Goal: Task Accomplishment & Management: Use online tool/utility

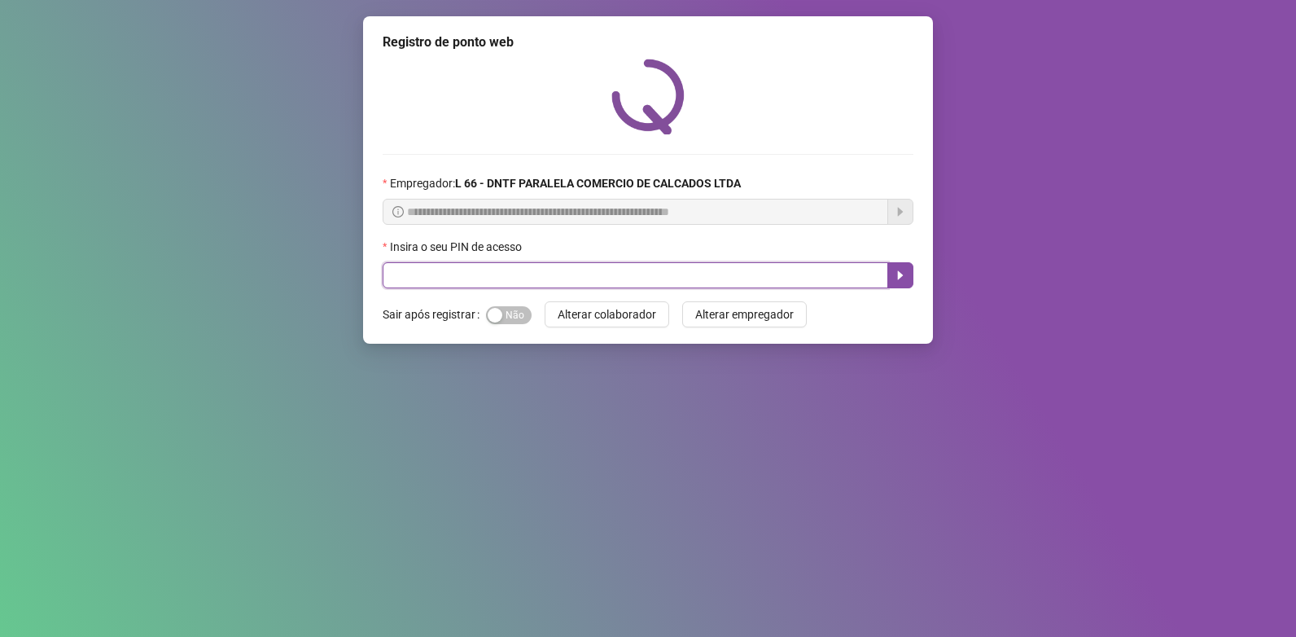
click at [586, 280] on input "text" at bounding box center [636, 275] width 506 height 26
type input "*****"
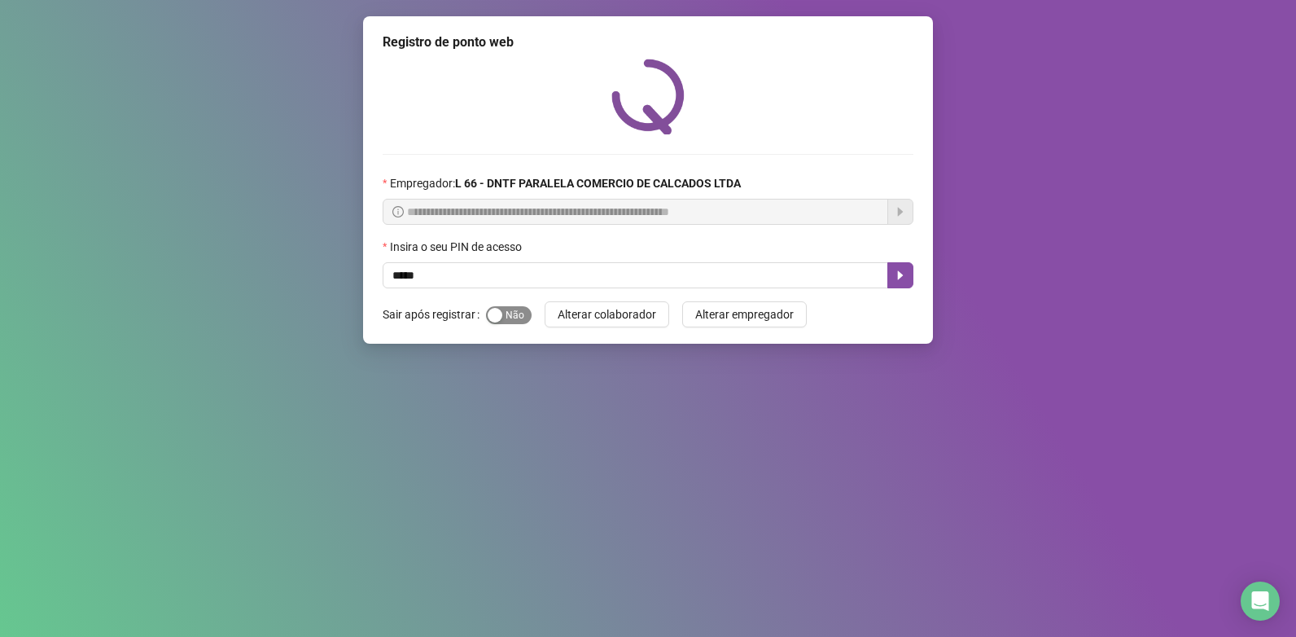
click at [488, 313] on div "button" at bounding box center [495, 315] width 15 height 15
click at [726, 274] on icon "caret-right" at bounding box center [900, 275] width 13 height 13
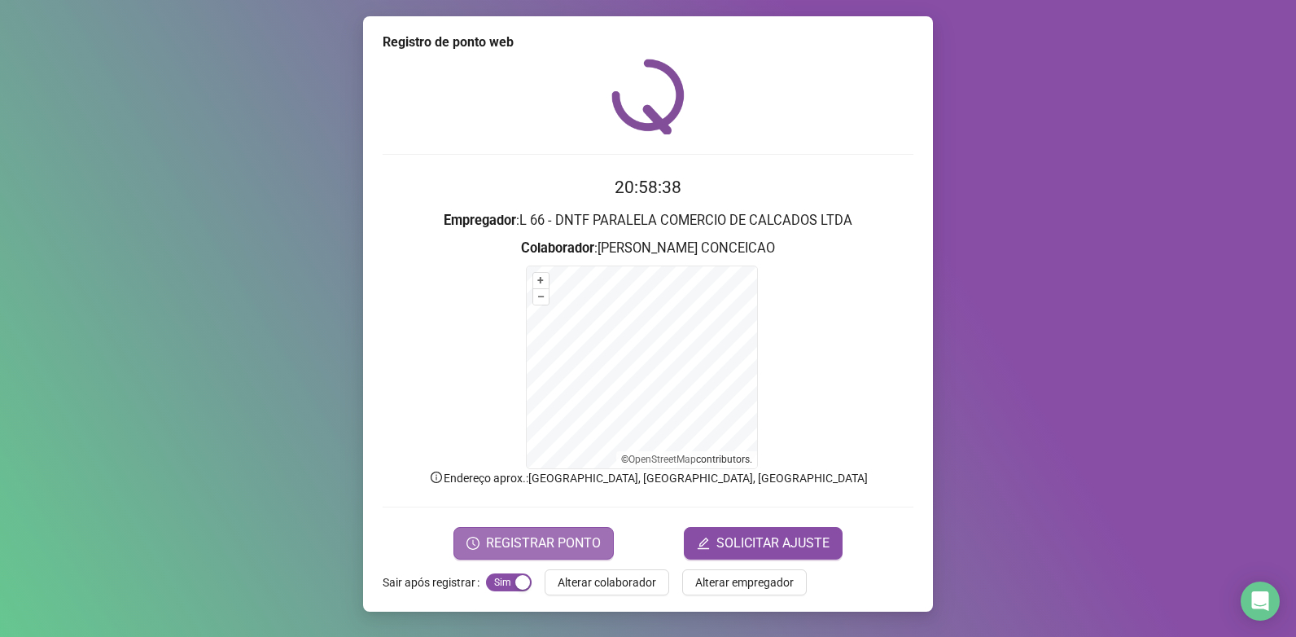
click at [549, 540] on span "REGISTRAR PONTO" at bounding box center [543, 543] width 115 height 20
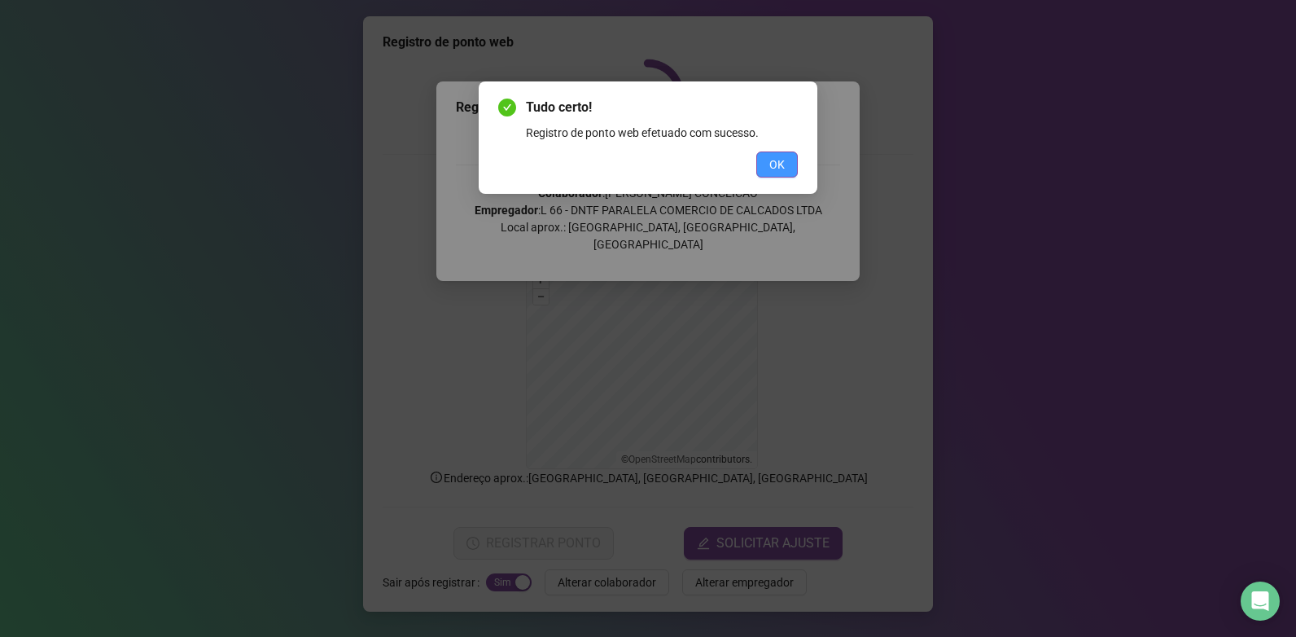
click at [726, 156] on span "OK" at bounding box center [777, 165] width 15 height 18
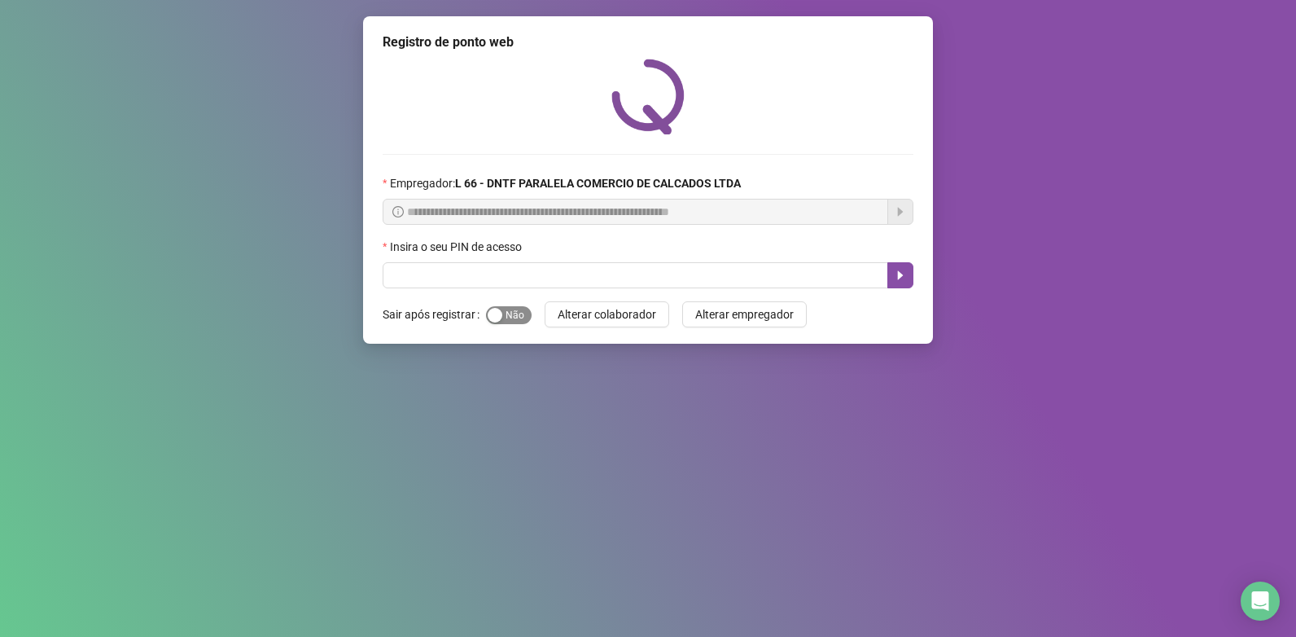
click at [520, 318] on span "Sim Não" at bounding box center [509, 315] width 46 height 18
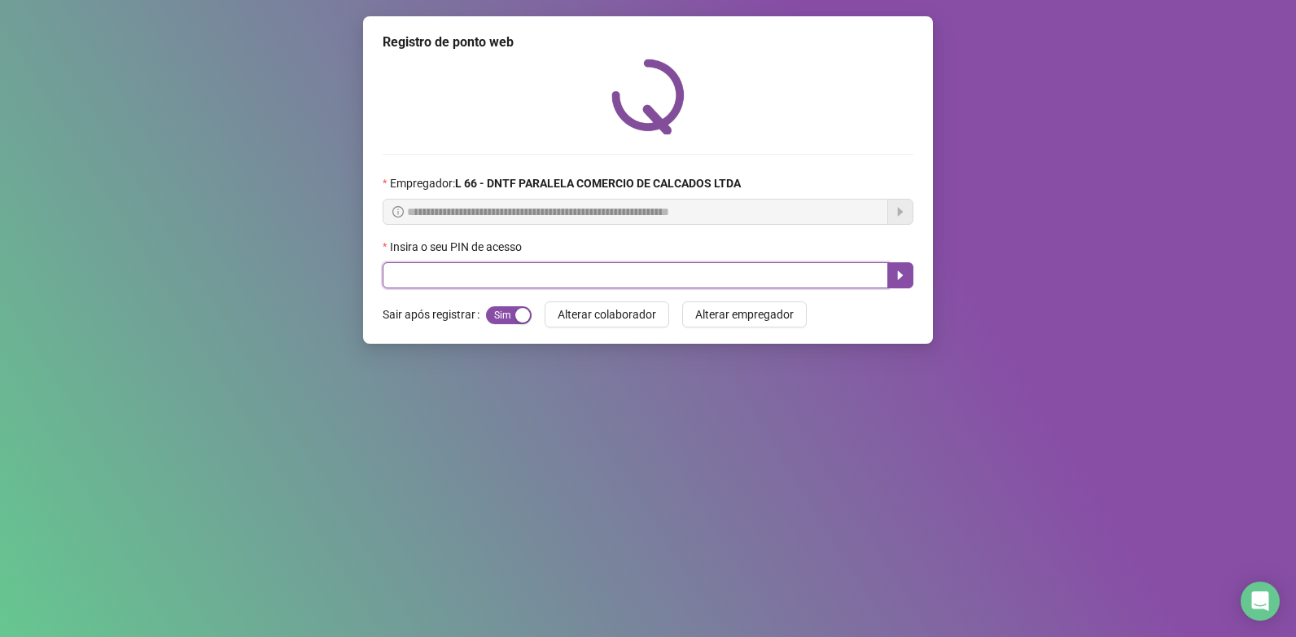
click at [494, 277] on input "text" at bounding box center [636, 275] width 506 height 26
type input "*****"
click at [906, 277] on icon "caret-right" at bounding box center [900, 275] width 13 height 13
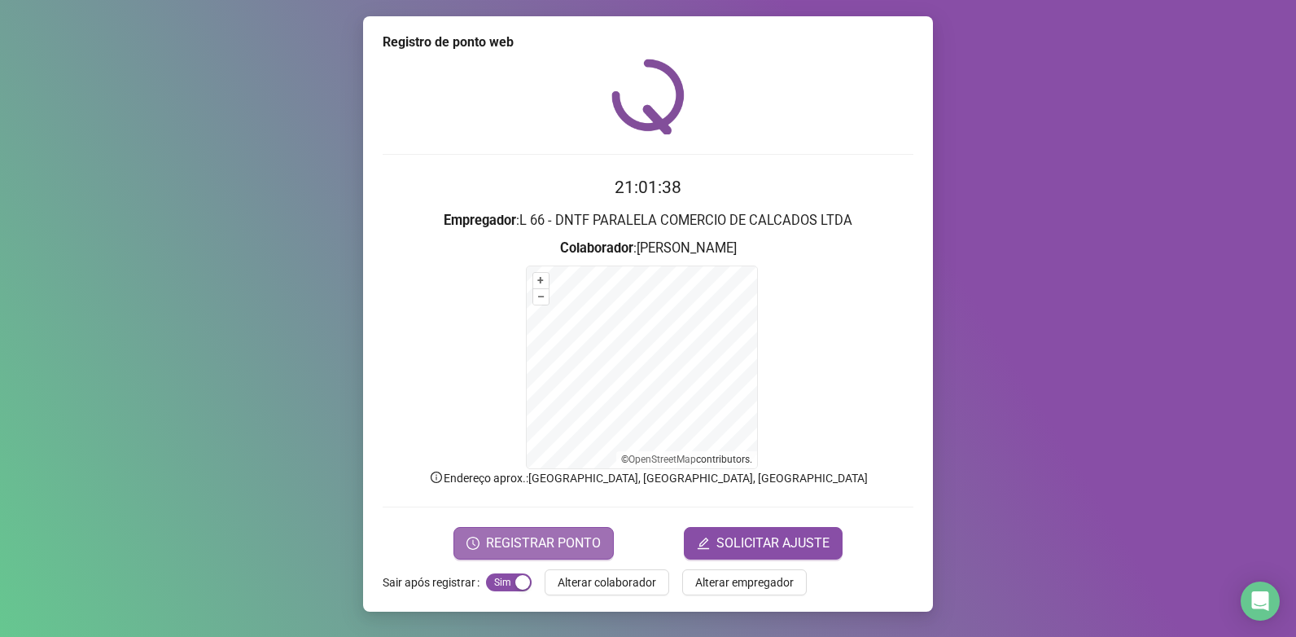
click at [520, 555] on button "REGISTRAR PONTO" at bounding box center [534, 543] width 160 height 33
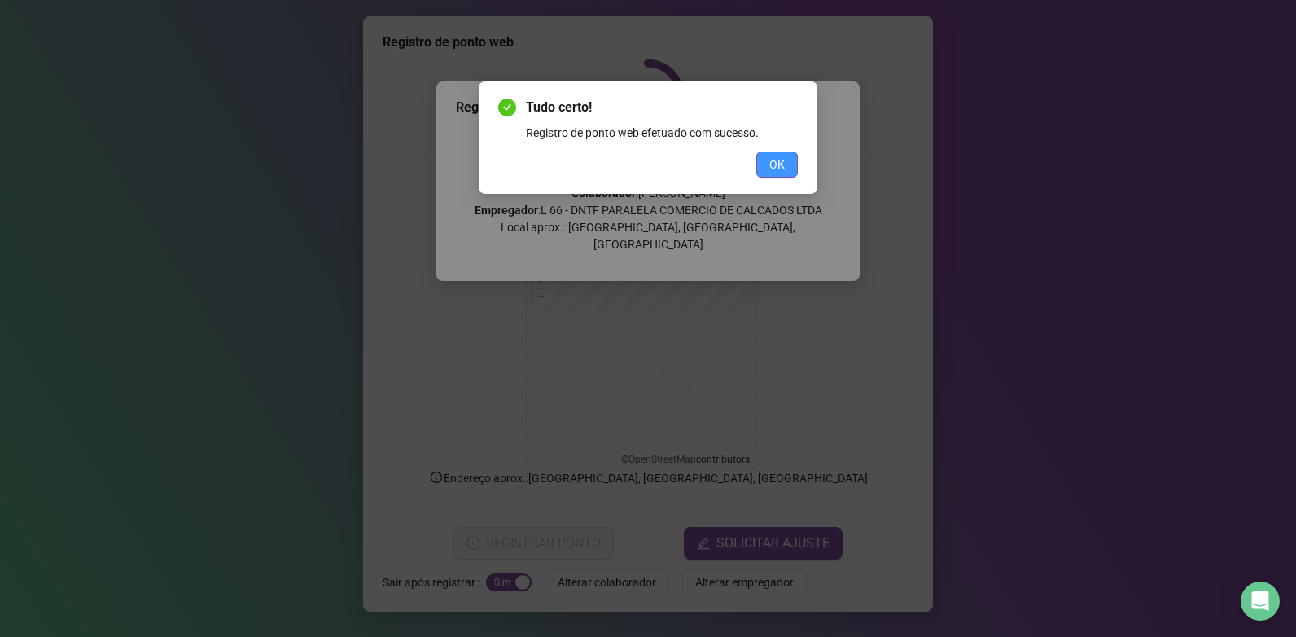
click at [784, 160] on span "OK" at bounding box center [777, 165] width 15 height 18
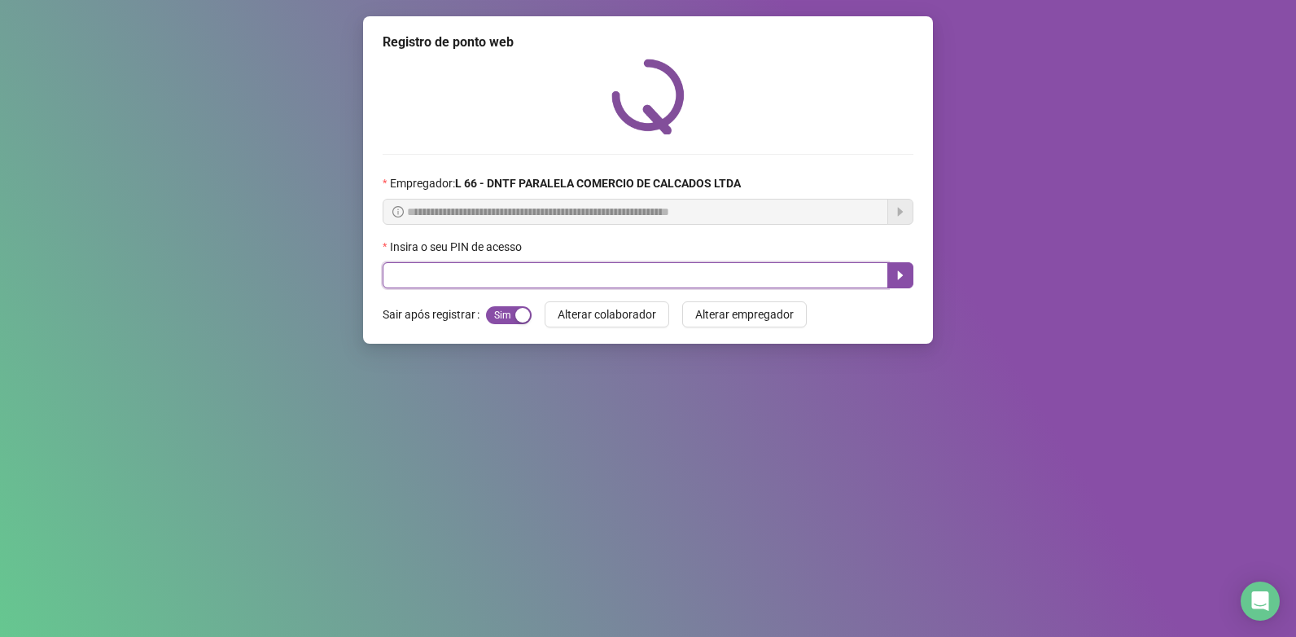
click at [472, 274] on input "text" at bounding box center [636, 275] width 506 height 26
type input "*****"
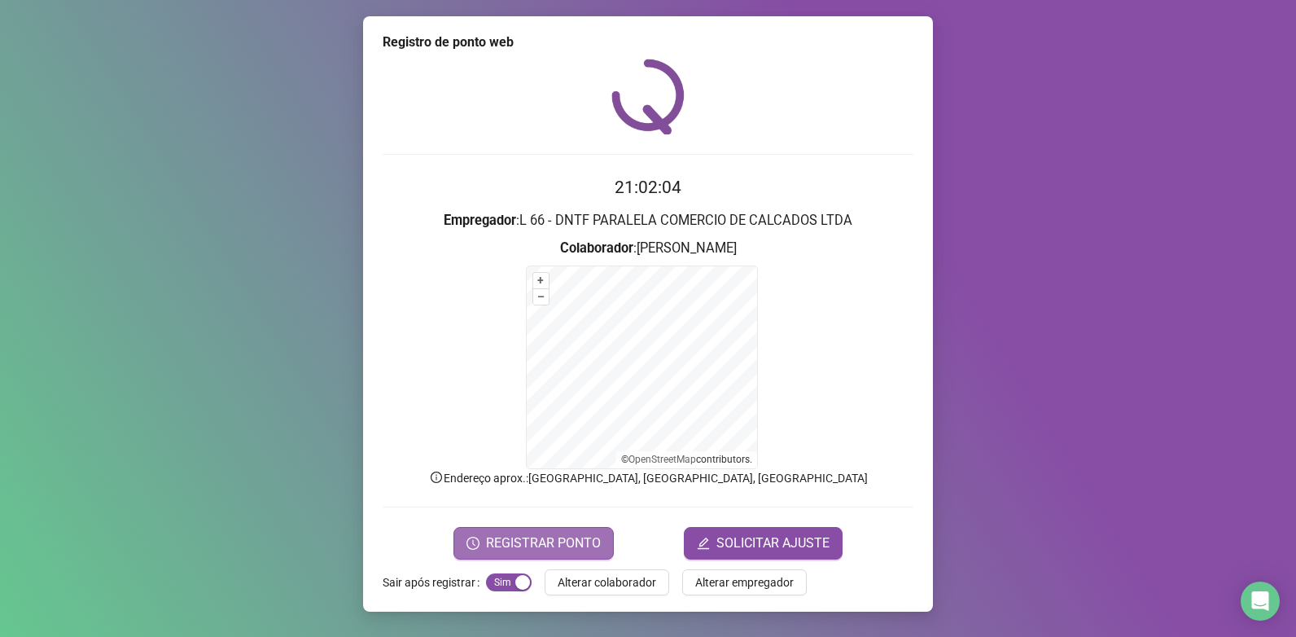
click at [536, 550] on span "REGISTRAR PONTO" at bounding box center [543, 543] width 115 height 20
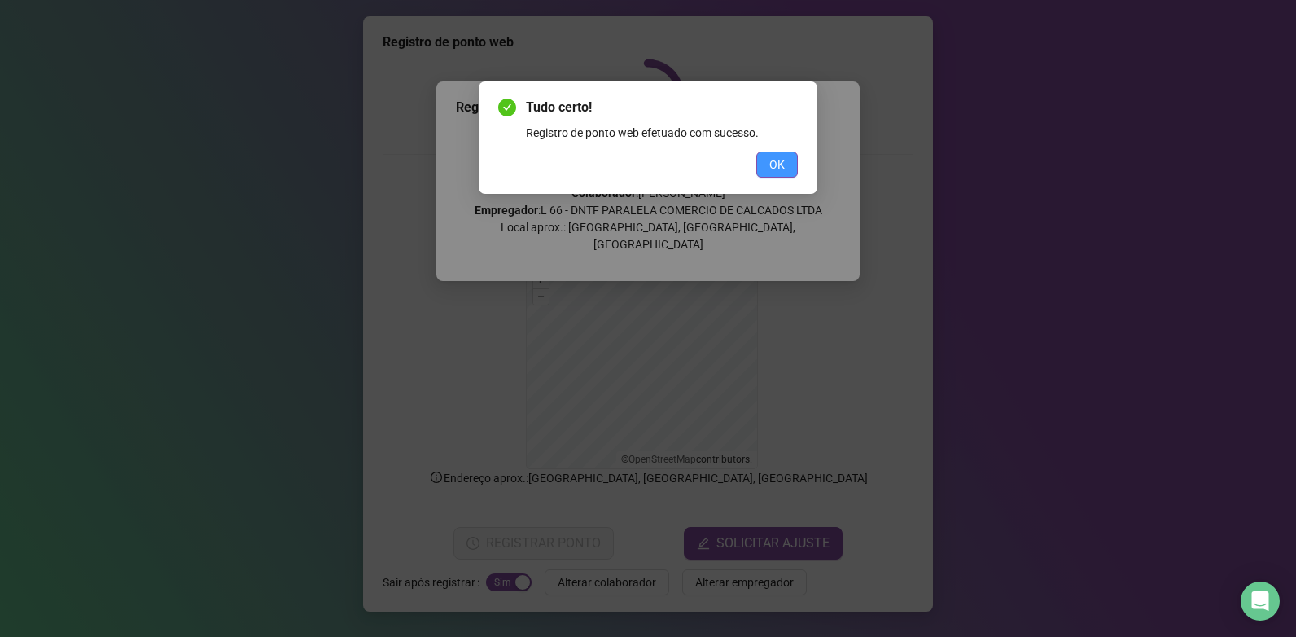
click at [770, 165] on span "OK" at bounding box center [777, 165] width 15 height 18
